Goal: Transaction & Acquisition: Book appointment/travel/reservation

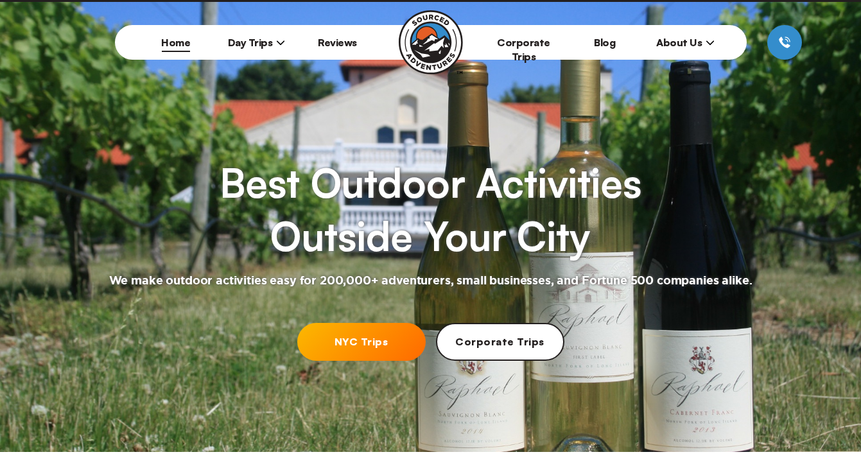
click at [311, 339] on link "NYC Trips" at bounding box center [361, 342] width 128 height 38
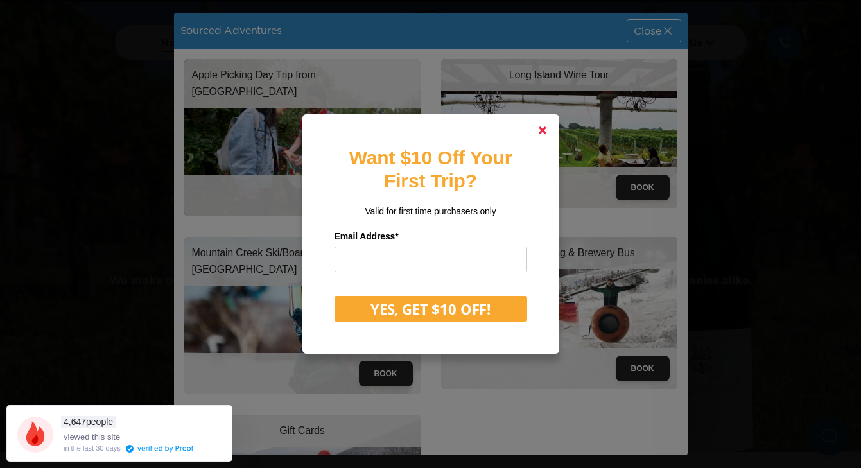
click at [545, 133] on polygon at bounding box center [542, 130] width 8 height 8
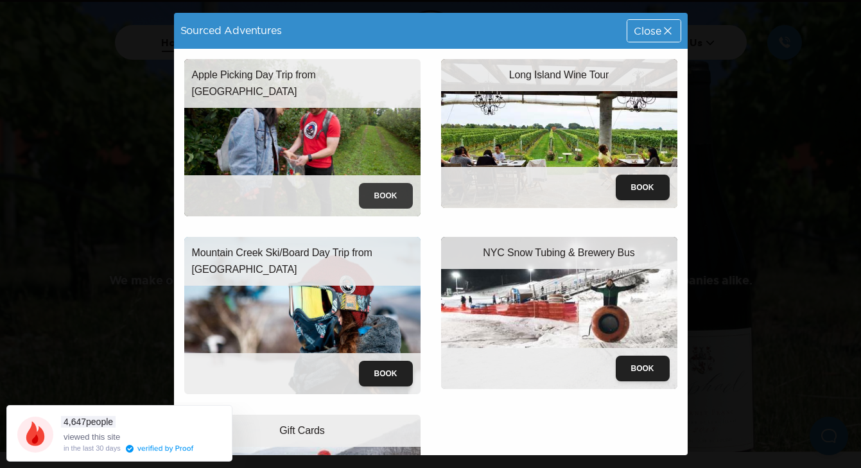
click at [389, 195] on button "Book" at bounding box center [386, 196] width 54 height 26
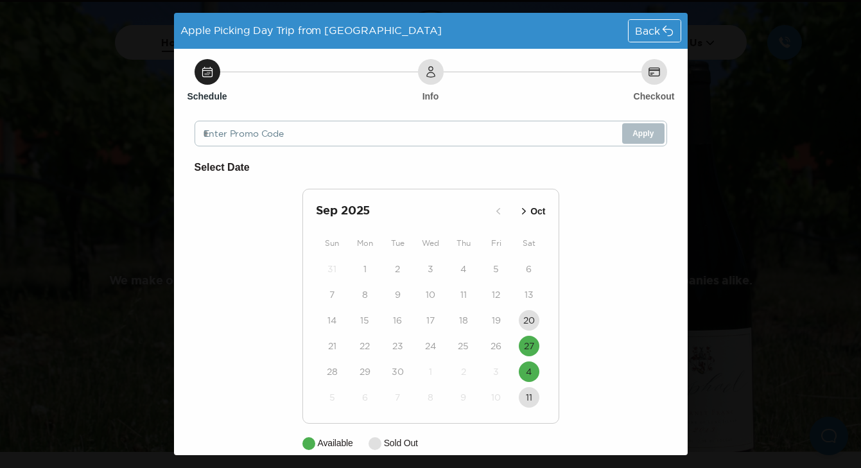
click at [520, 210] on icon "button" at bounding box center [523, 211] width 13 height 13
click at [520, 210] on button "Sep" at bounding box center [504, 211] width 37 height 21
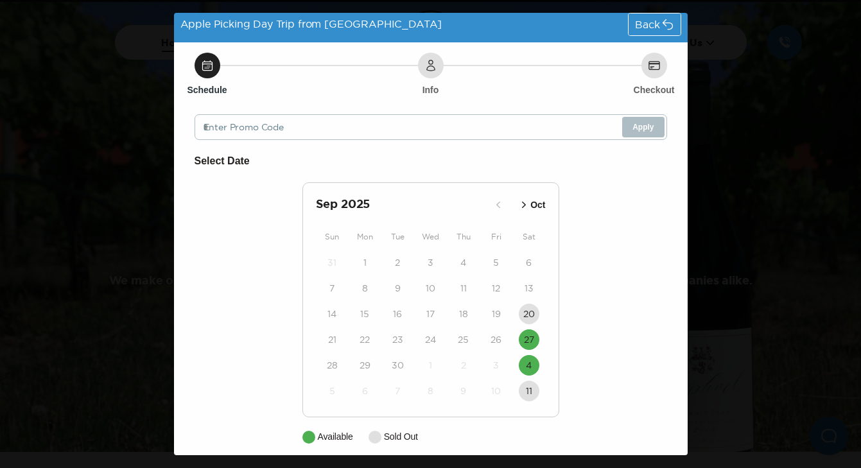
scroll to position [4, 0]
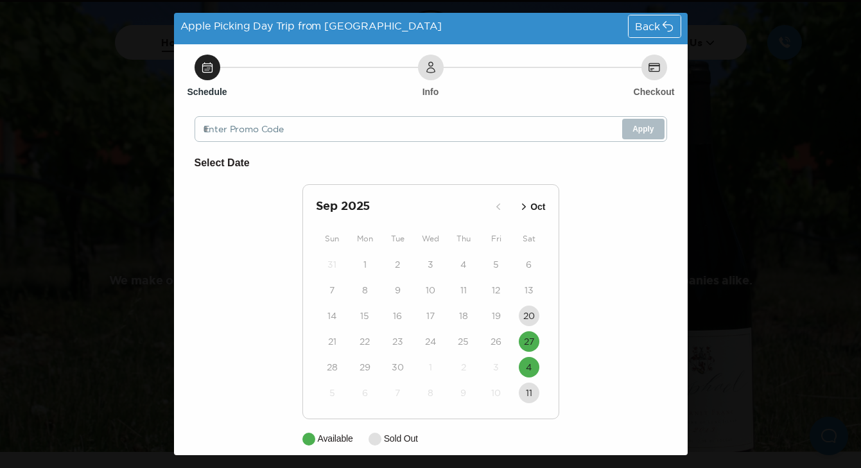
click at [522, 207] on icon "button" at bounding box center [523, 206] width 13 height 13
click at [529, 262] on time "4" at bounding box center [529, 264] width 6 height 13
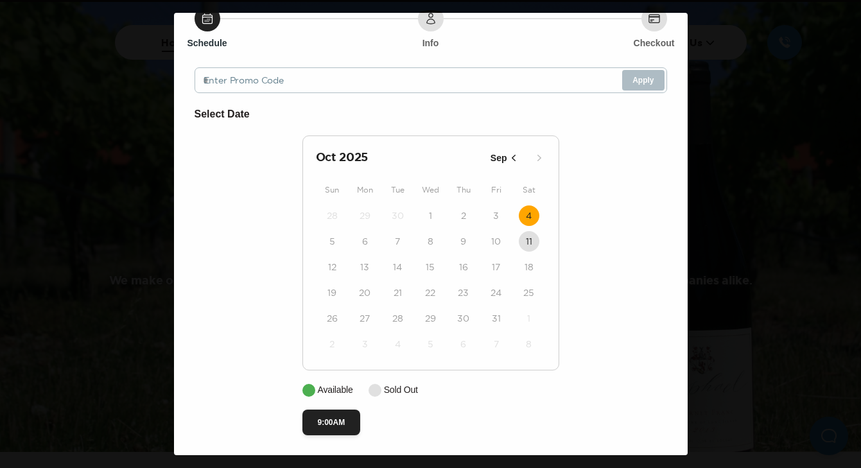
scroll to position [56, 0]
click at [343, 422] on button "9:00AM" at bounding box center [331, 422] width 58 height 26
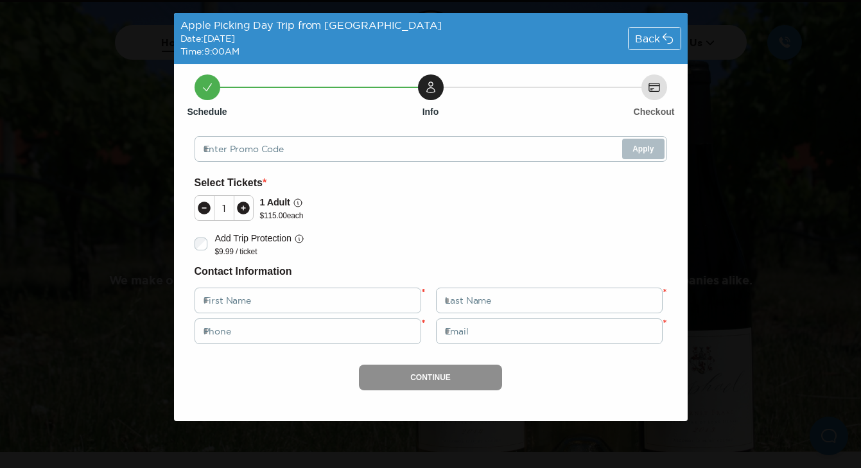
scroll to position [0, 0]
click at [678, 39] on div "Back" at bounding box center [653, 39] width 51 height 22
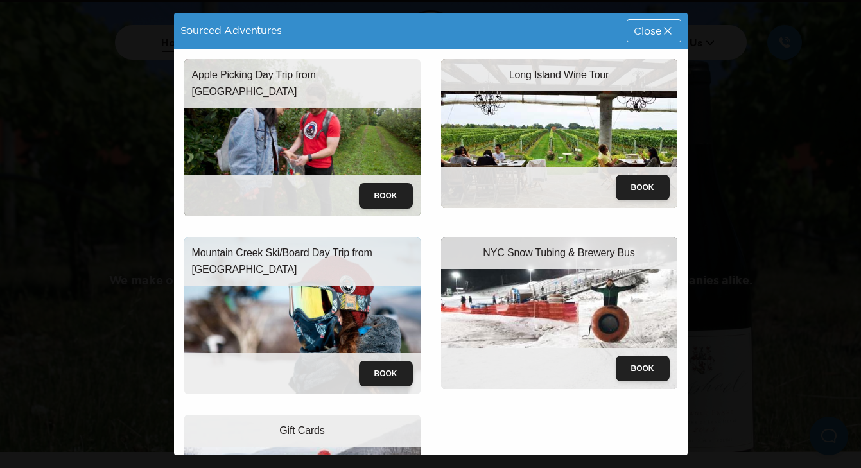
click at [674, 36] on div "Close" at bounding box center [653, 31] width 53 height 22
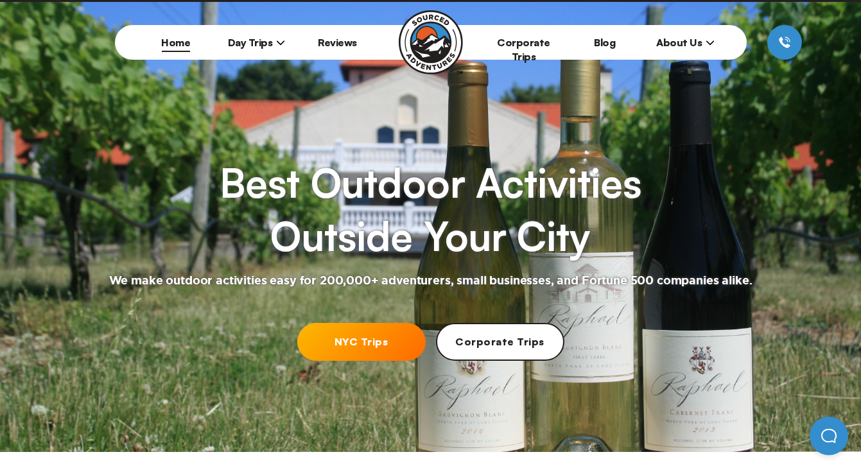
click at [255, 37] on span "Day Trips" at bounding box center [257, 42] width 58 height 13
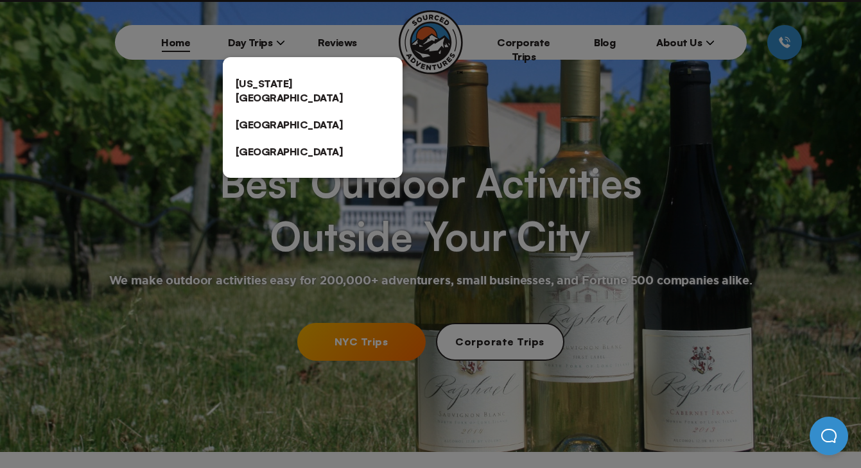
click at [255, 73] on link "[US_STATE][GEOGRAPHIC_DATA]" at bounding box center [313, 90] width 180 height 41
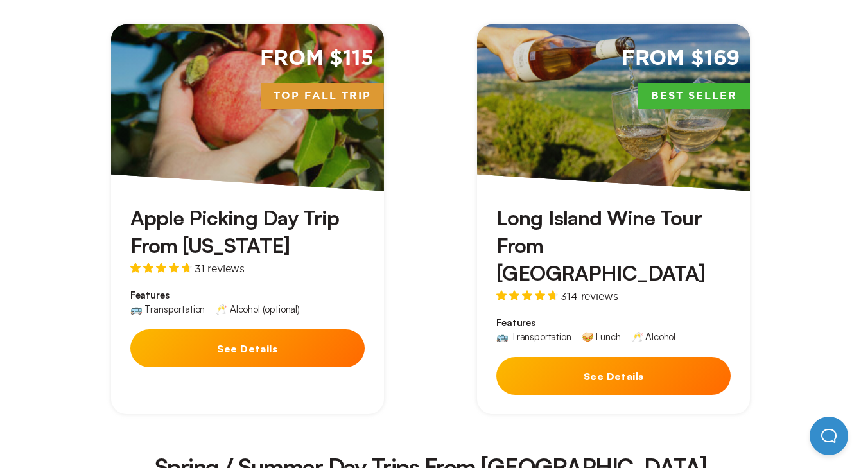
scroll to position [468, 0]
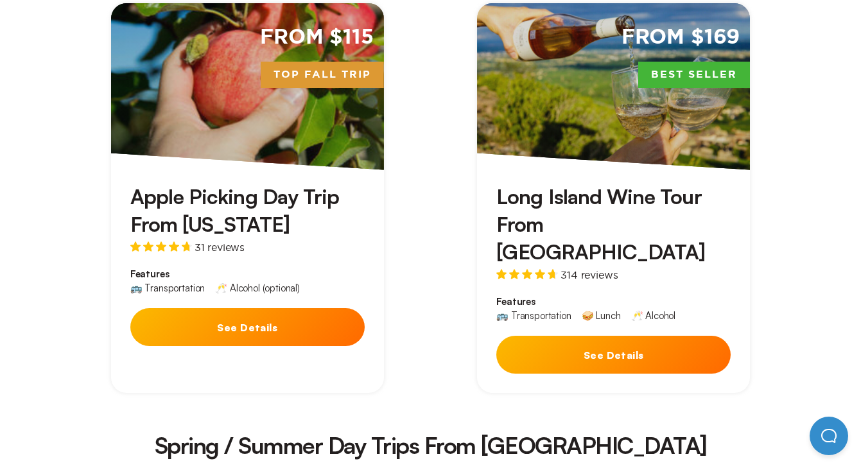
click at [234, 115] on div "From $115 Top Fall Trip" at bounding box center [247, 86] width 273 height 167
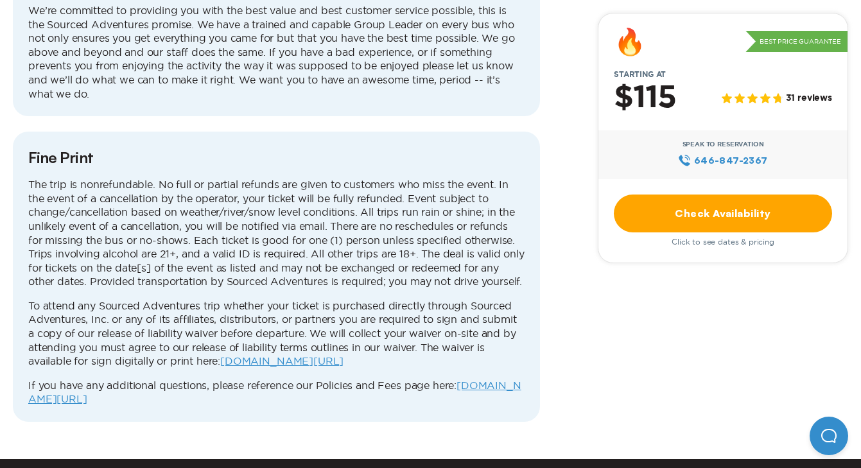
scroll to position [3439, 0]
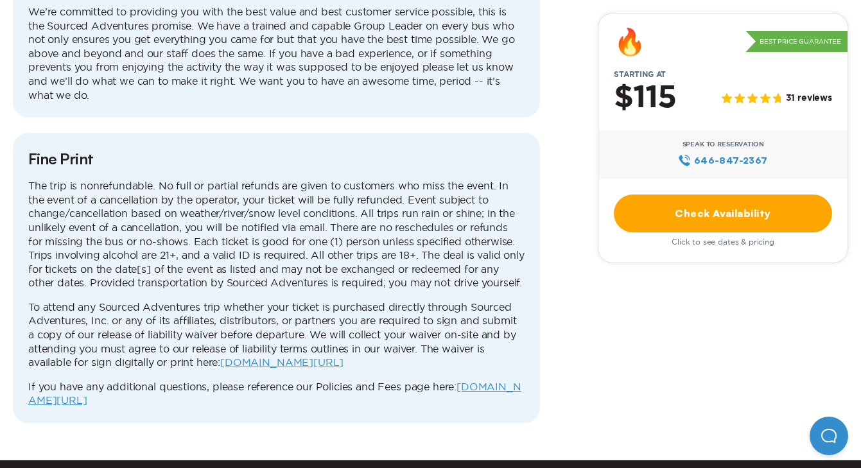
click at [244, 188] on p "The trip is nonrefundable. No full or partial refunds are given to customers wh…" at bounding box center [276, 234] width 496 height 111
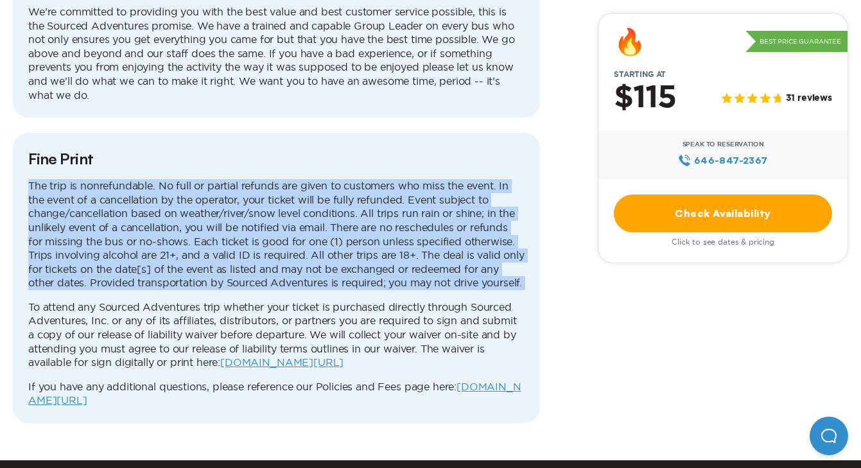
click at [244, 188] on p "The trip is nonrefundable. No full or partial refunds are given to customers wh…" at bounding box center [276, 234] width 496 height 111
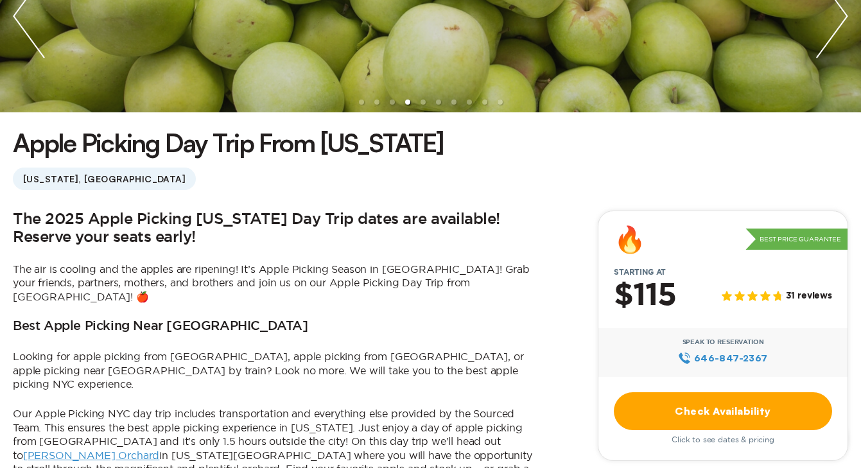
scroll to position [226, 0]
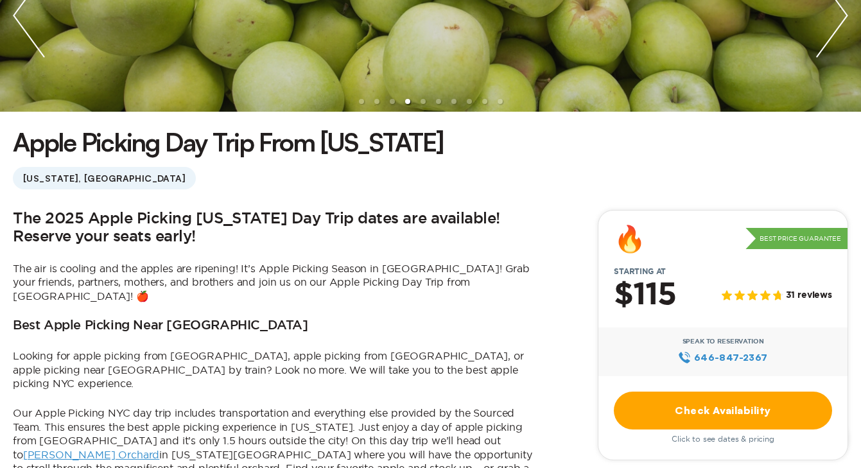
click at [674, 410] on link "Check Availability" at bounding box center [722, 410] width 218 height 38
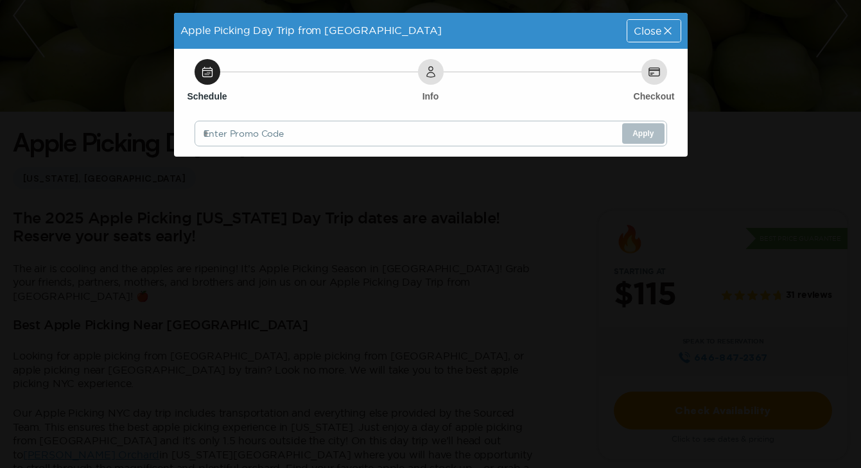
scroll to position [0, 0]
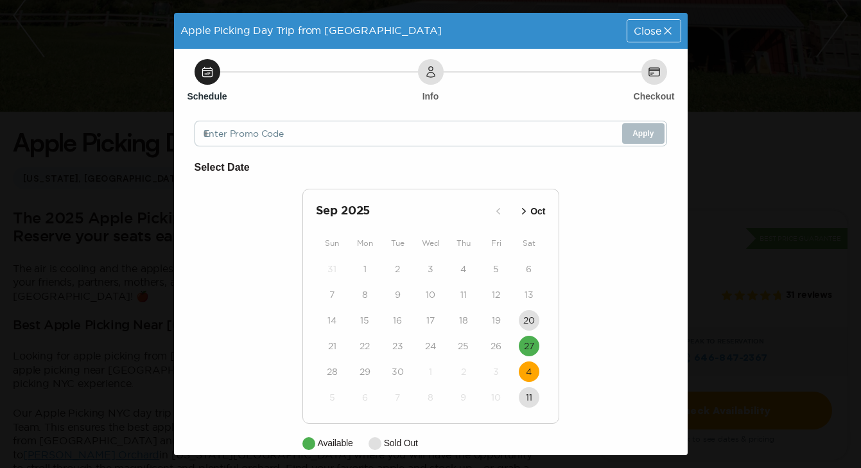
click at [531, 362] on button "4" at bounding box center [528, 371] width 21 height 21
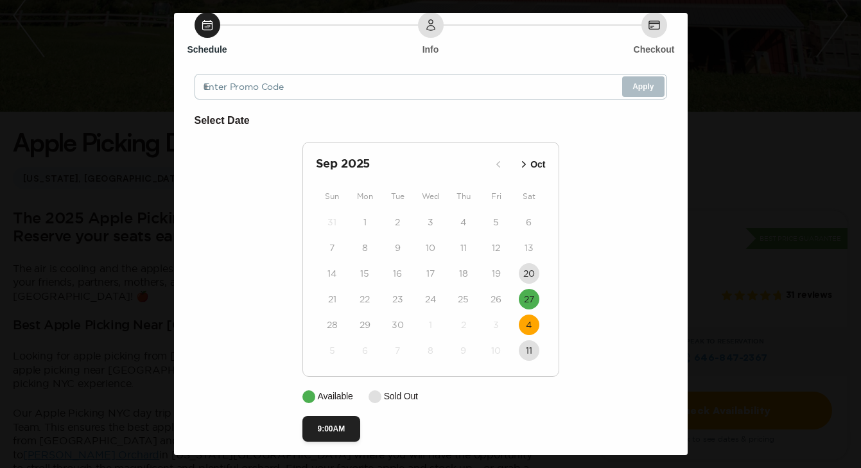
scroll to position [56, 0]
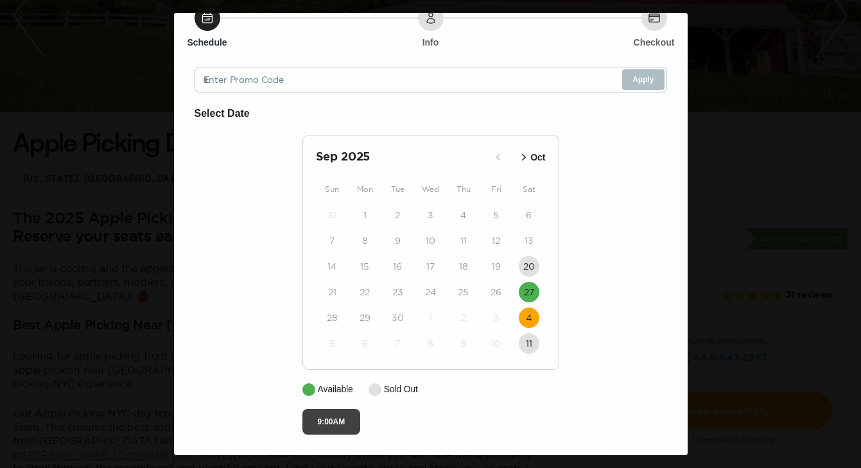
click at [332, 419] on button "9:00AM" at bounding box center [331, 422] width 58 height 26
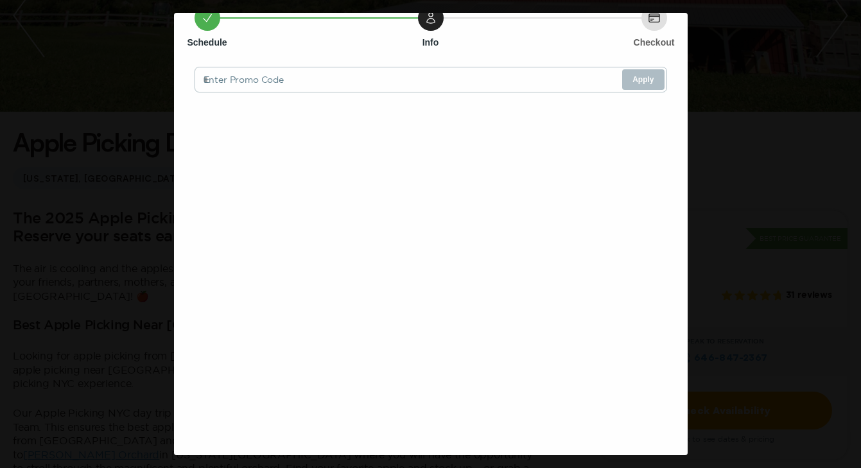
scroll to position [0, 0]
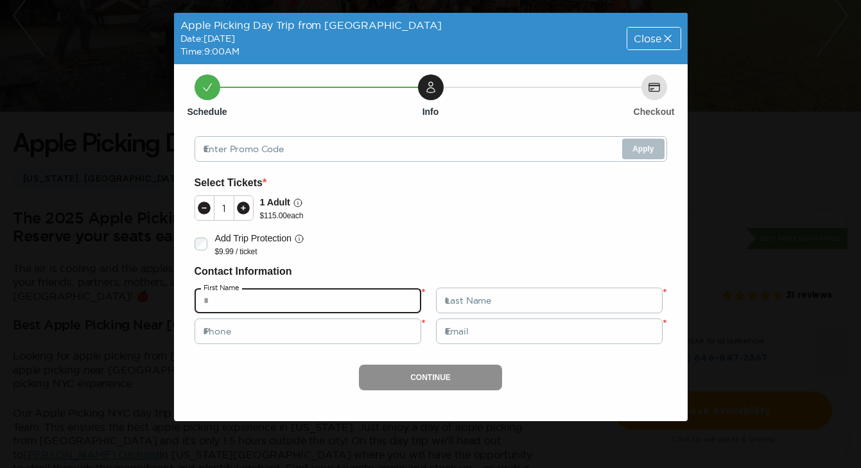
click at [353, 302] on input "text" at bounding box center [307, 300] width 227 height 26
type input "******"
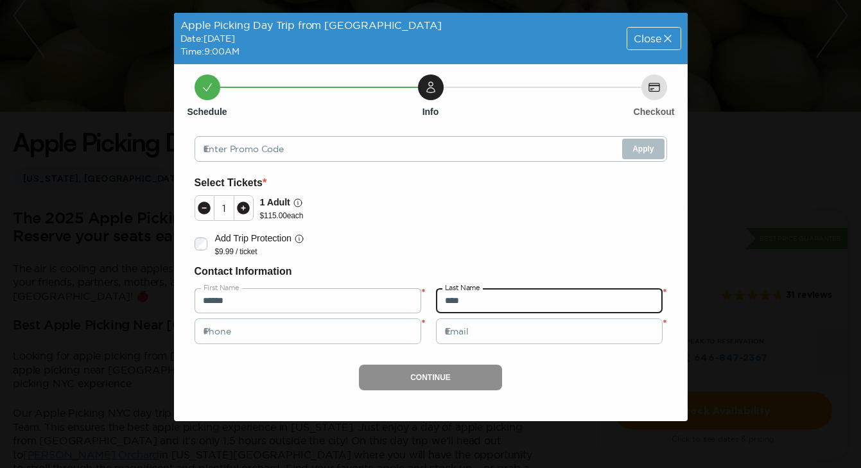
type input "****"
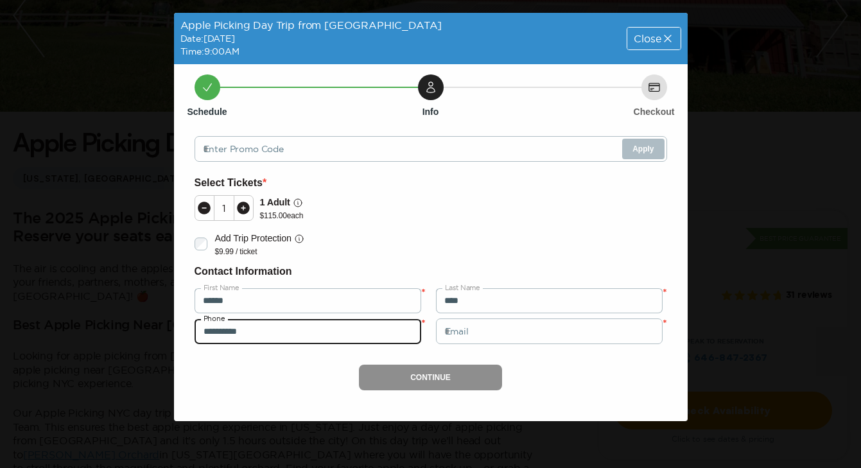
type input "**********"
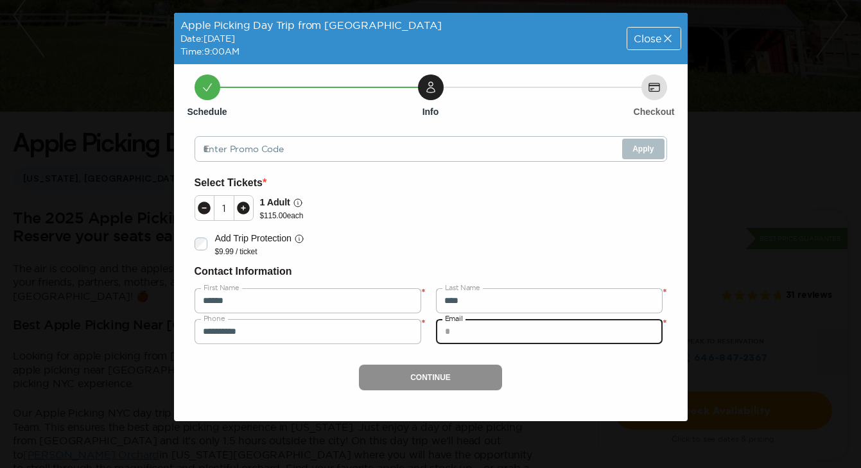
click at [494, 326] on input "email" at bounding box center [549, 331] width 227 height 26
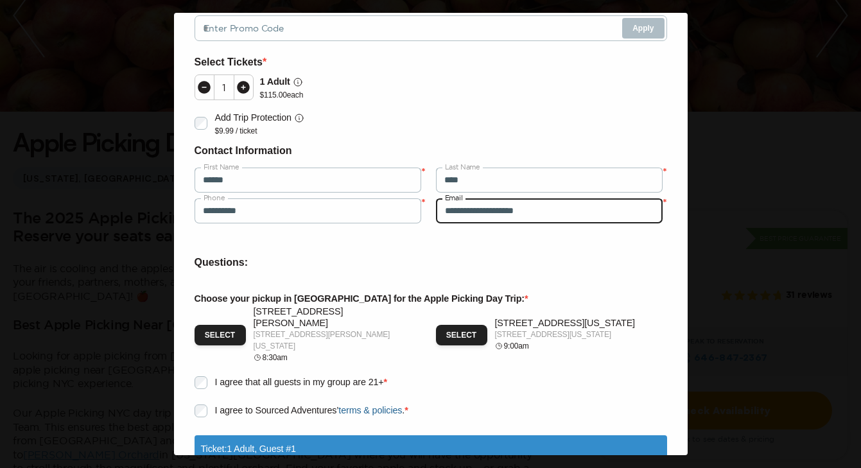
scroll to position [130, 0]
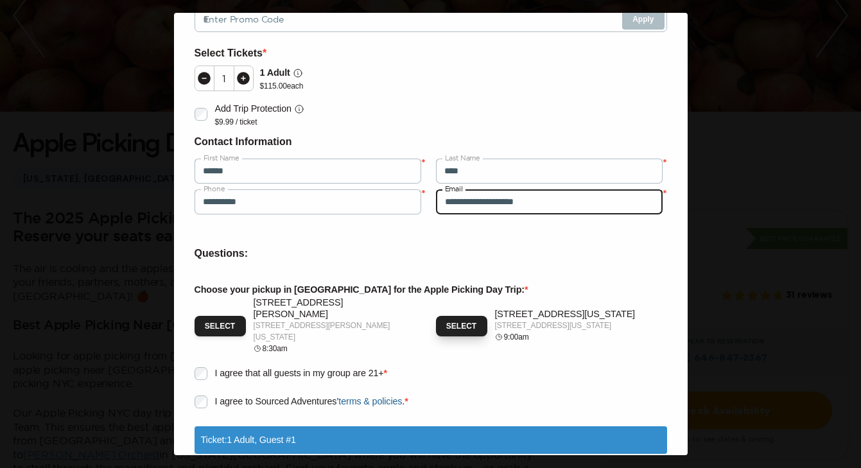
type input "**********"
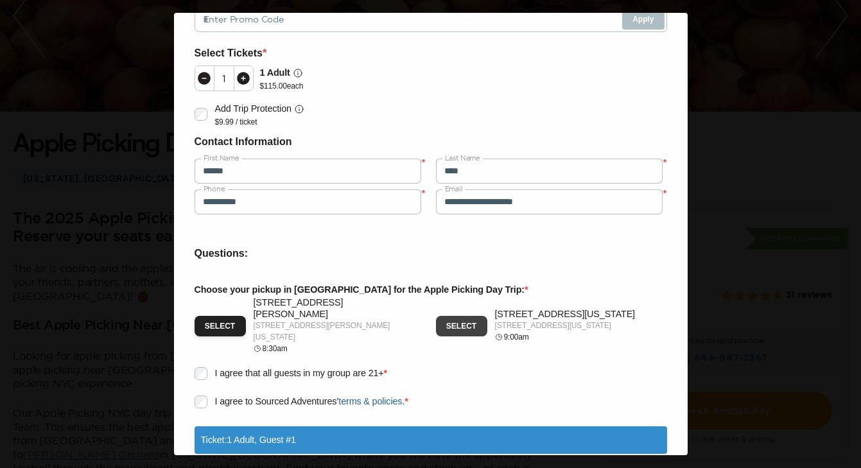
click at [450, 325] on button "Select" at bounding box center [461, 326] width 51 height 21
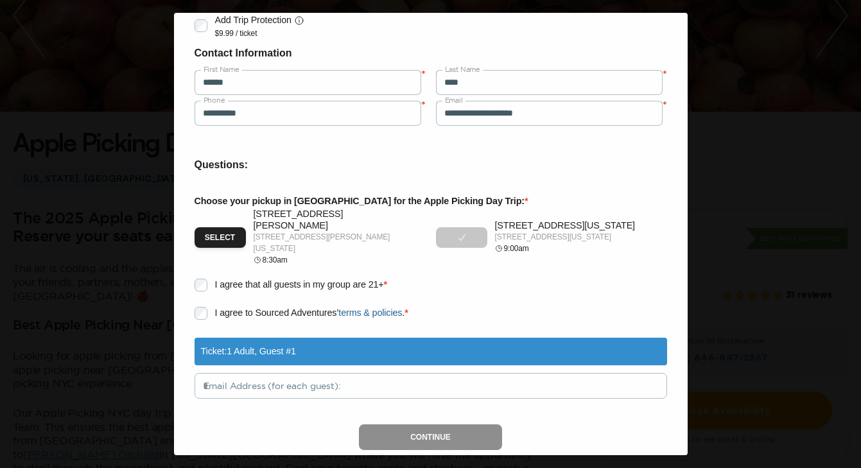
scroll to position [232, 0]
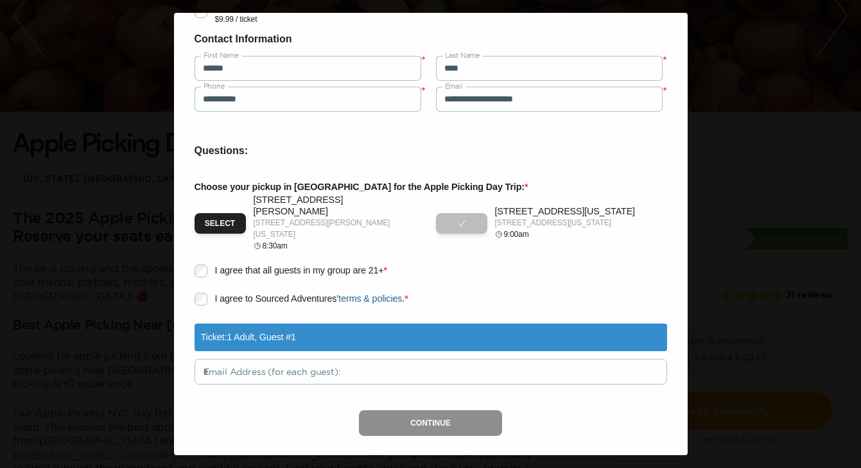
click at [378, 293] on link "terms & policies" at bounding box center [370, 298] width 64 height 10
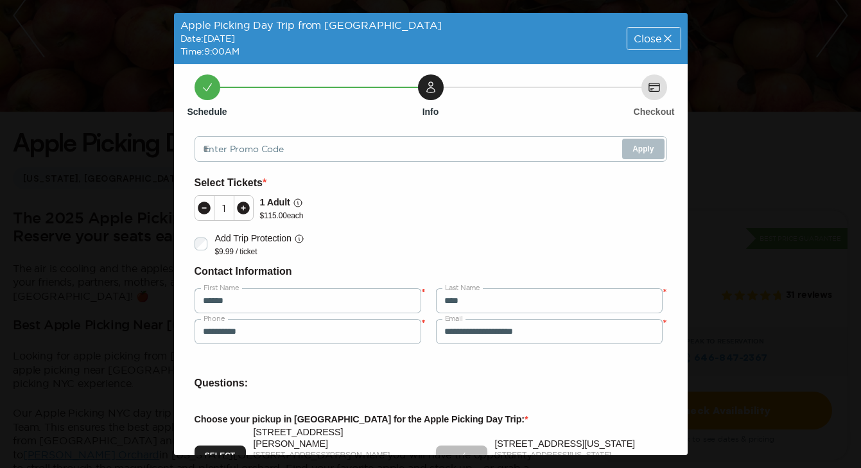
click at [652, 36] on span "Close" at bounding box center [646, 38] width 27 height 10
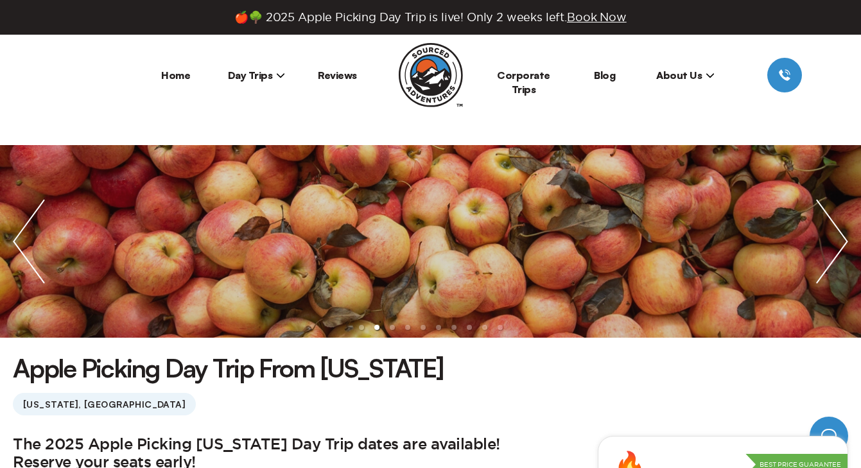
scroll to position [226, 0]
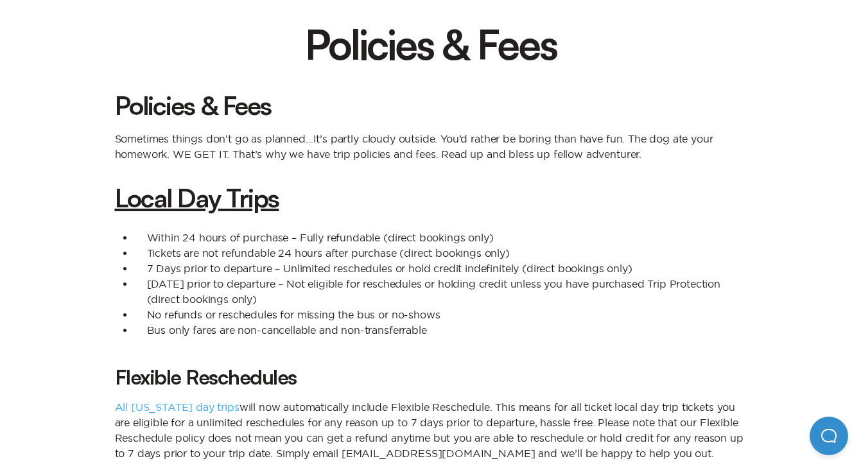
scroll to position [134, 0]
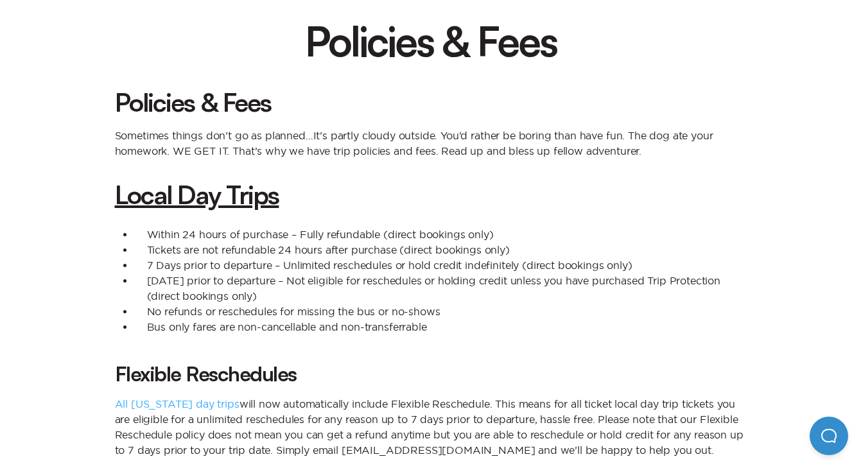
click at [378, 287] on li "[DATE] prior to departure – Not eligible for reschedules or holding credit unle…" at bounding box center [440, 288] width 612 height 31
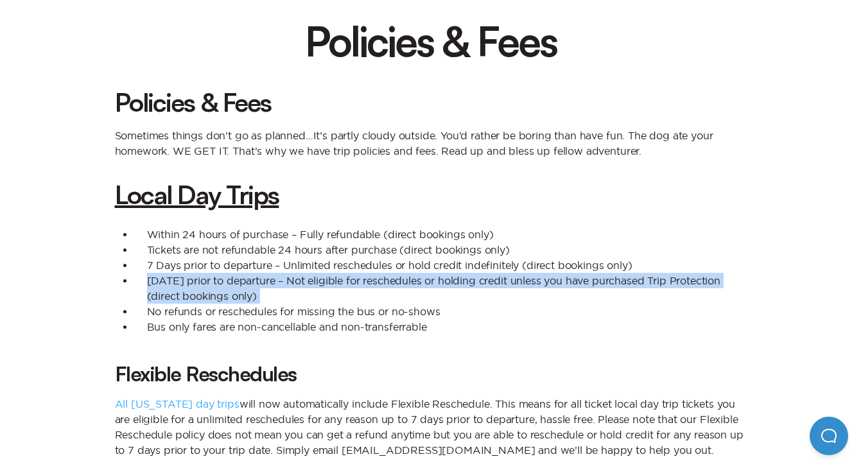
click at [378, 287] on li "[DATE] prior to departure – Not eligible for reschedules or holding credit unle…" at bounding box center [440, 288] width 612 height 31
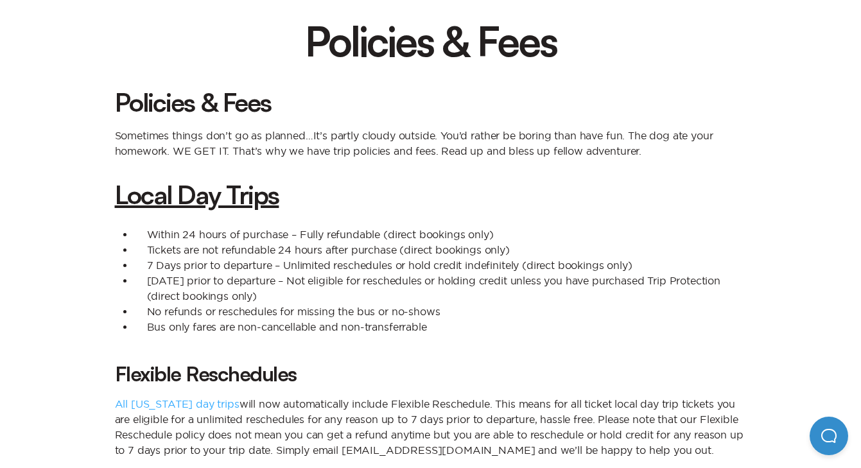
click at [213, 228] on li "Within 24 hours of purchase – Fully refundable (direct bookings only)" at bounding box center [440, 234] width 612 height 15
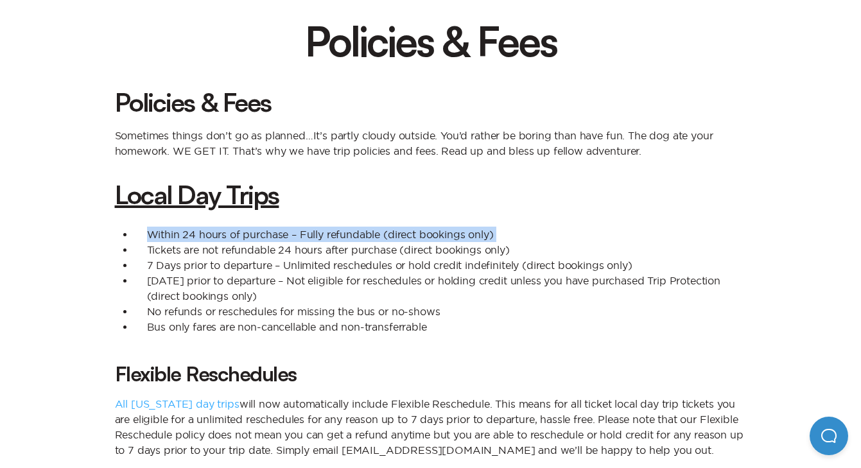
click at [202, 247] on li "Tickets are not refundable 24 hours after purchase (direct bookings only)" at bounding box center [440, 249] width 612 height 15
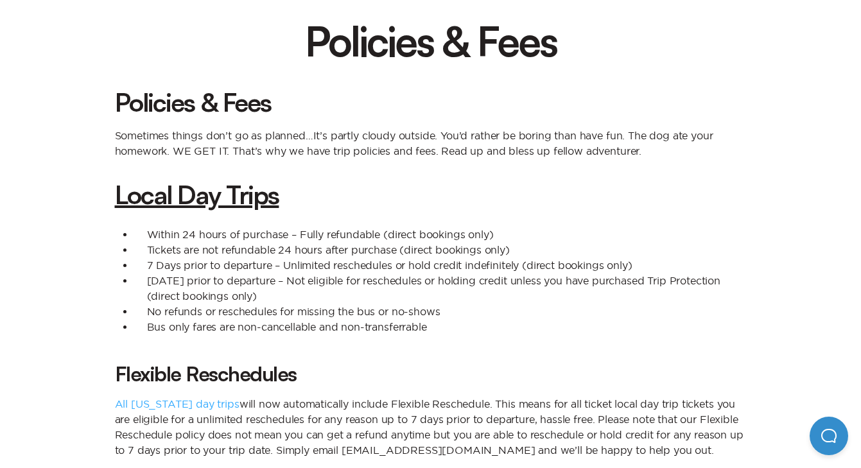
click at [202, 247] on li "Tickets are not refundable 24 hours after purchase (direct bookings only)" at bounding box center [440, 249] width 612 height 15
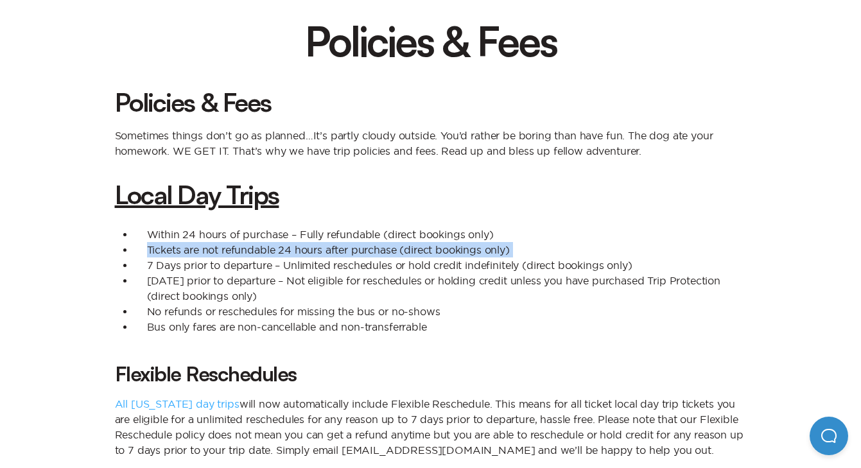
click at [202, 247] on li "Tickets are not refundable 24 hours after purchase (direct bookings only)" at bounding box center [440, 249] width 612 height 15
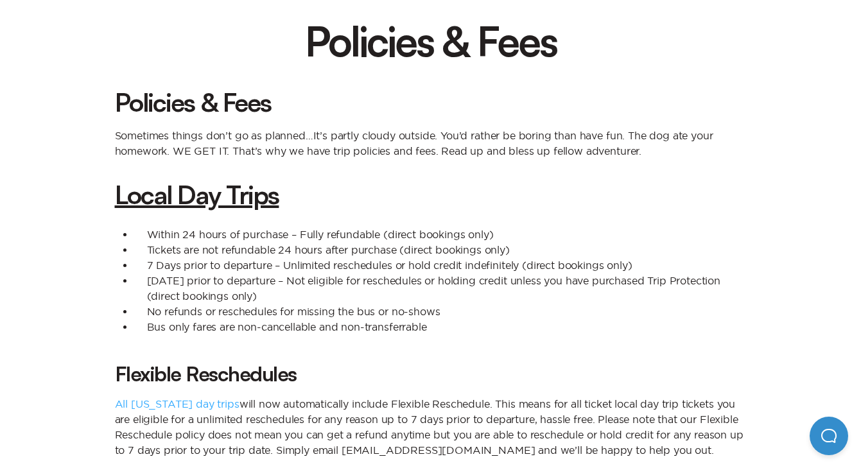
click at [195, 268] on li "7 Days prior to departure – Unlimited reschedules or hold credit indefinitely (…" at bounding box center [440, 264] width 612 height 15
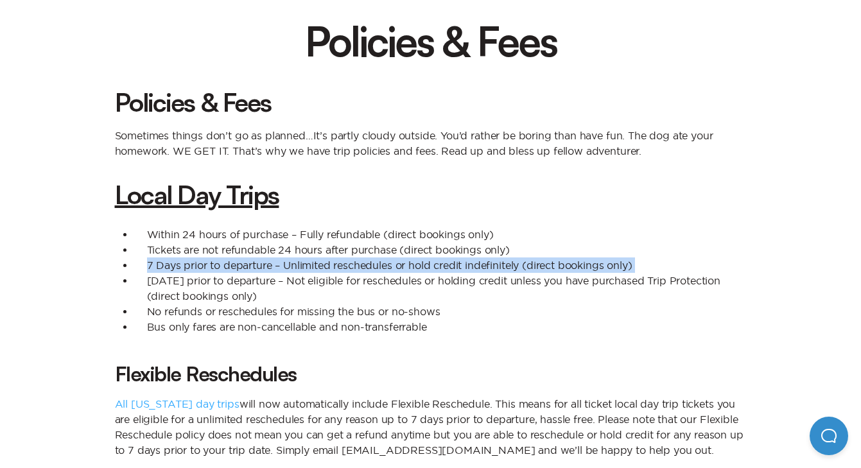
click at [195, 268] on li "7 Days prior to departure – Unlimited reschedules or hold credit indefinitely (…" at bounding box center [440, 264] width 612 height 15
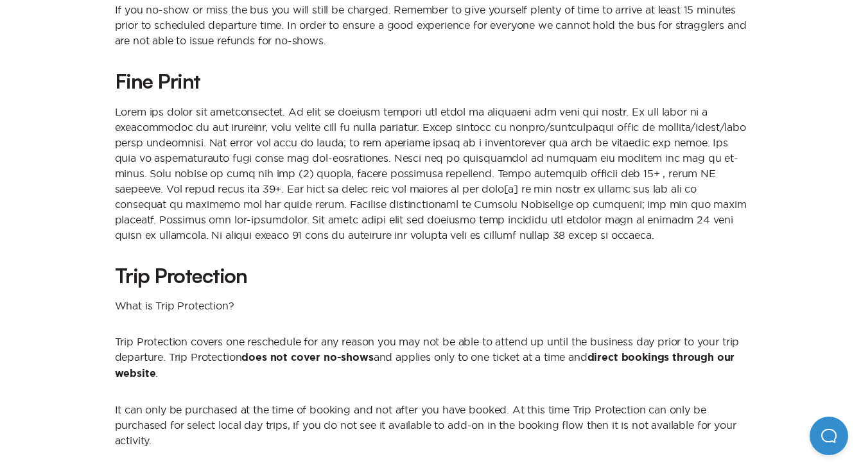
scroll to position [640, 0]
